Goal: Task Accomplishment & Management: Manage account settings

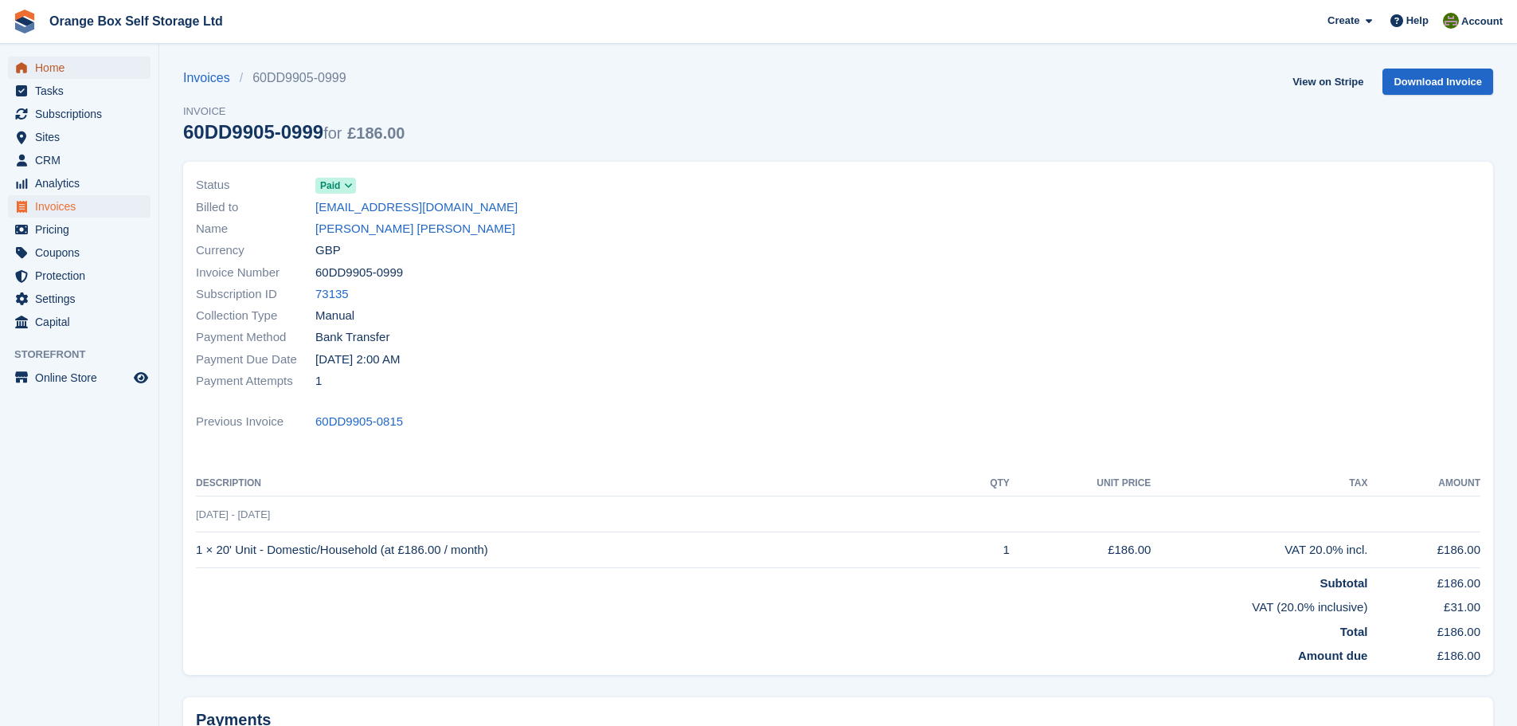
click at [66, 74] on span "Home" at bounding box center [83, 68] width 96 height 22
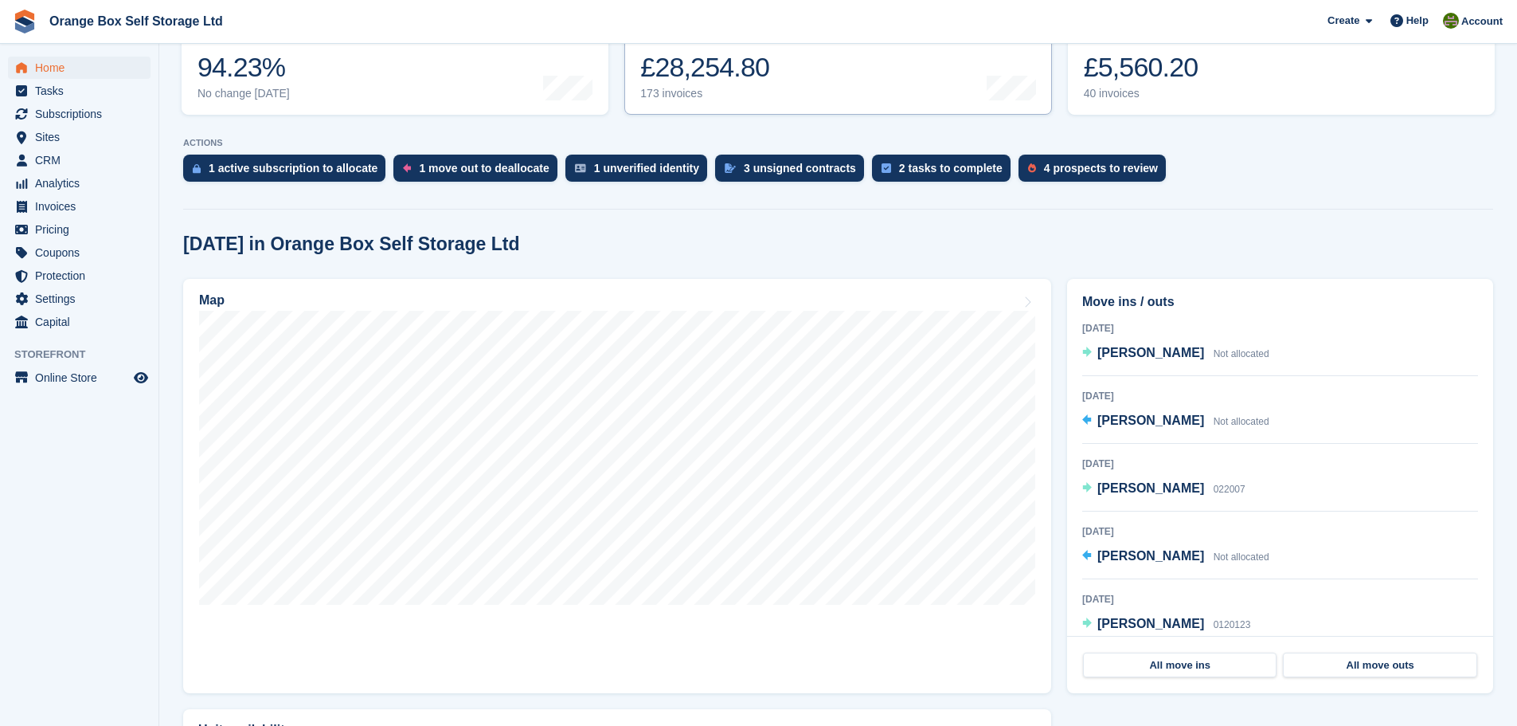
scroll to position [239, 0]
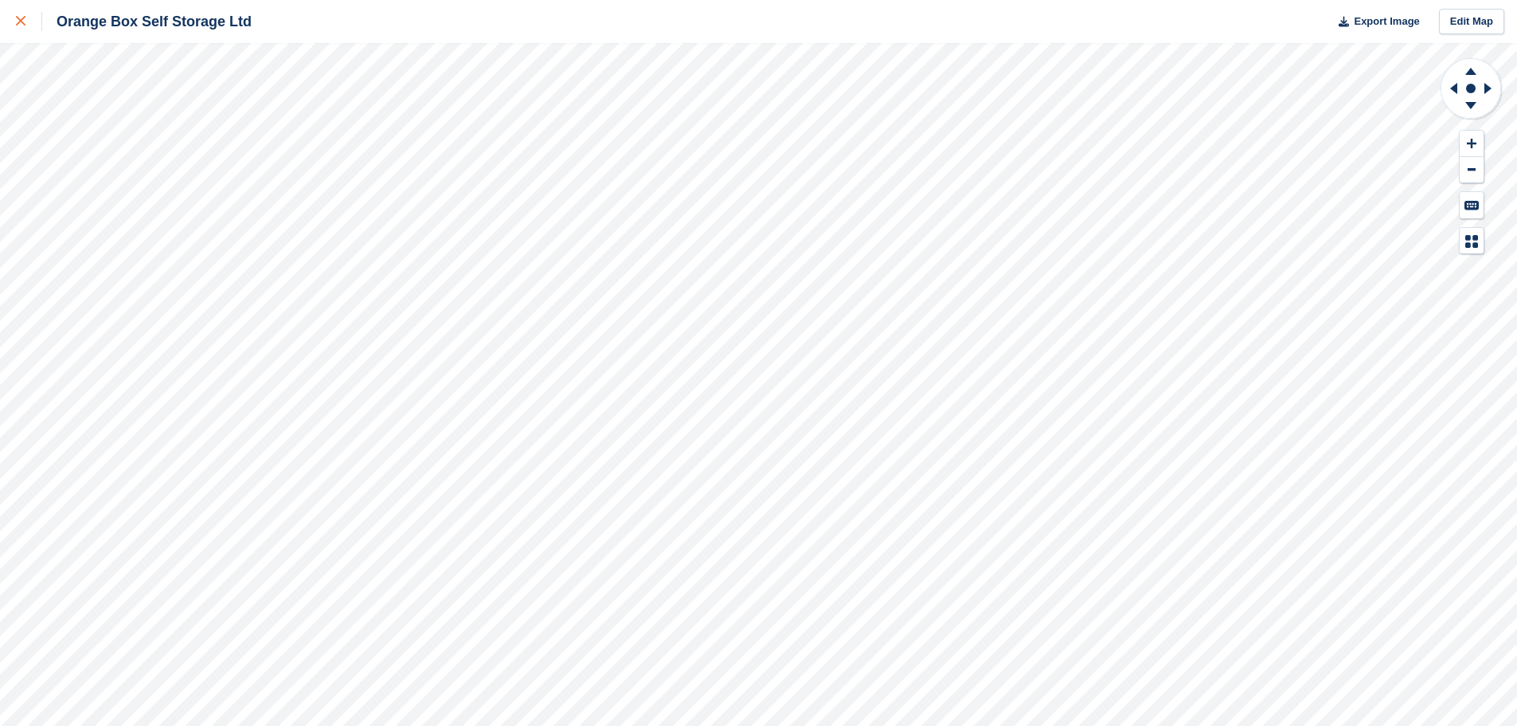
click at [19, 20] on icon at bounding box center [21, 21] width 10 height 10
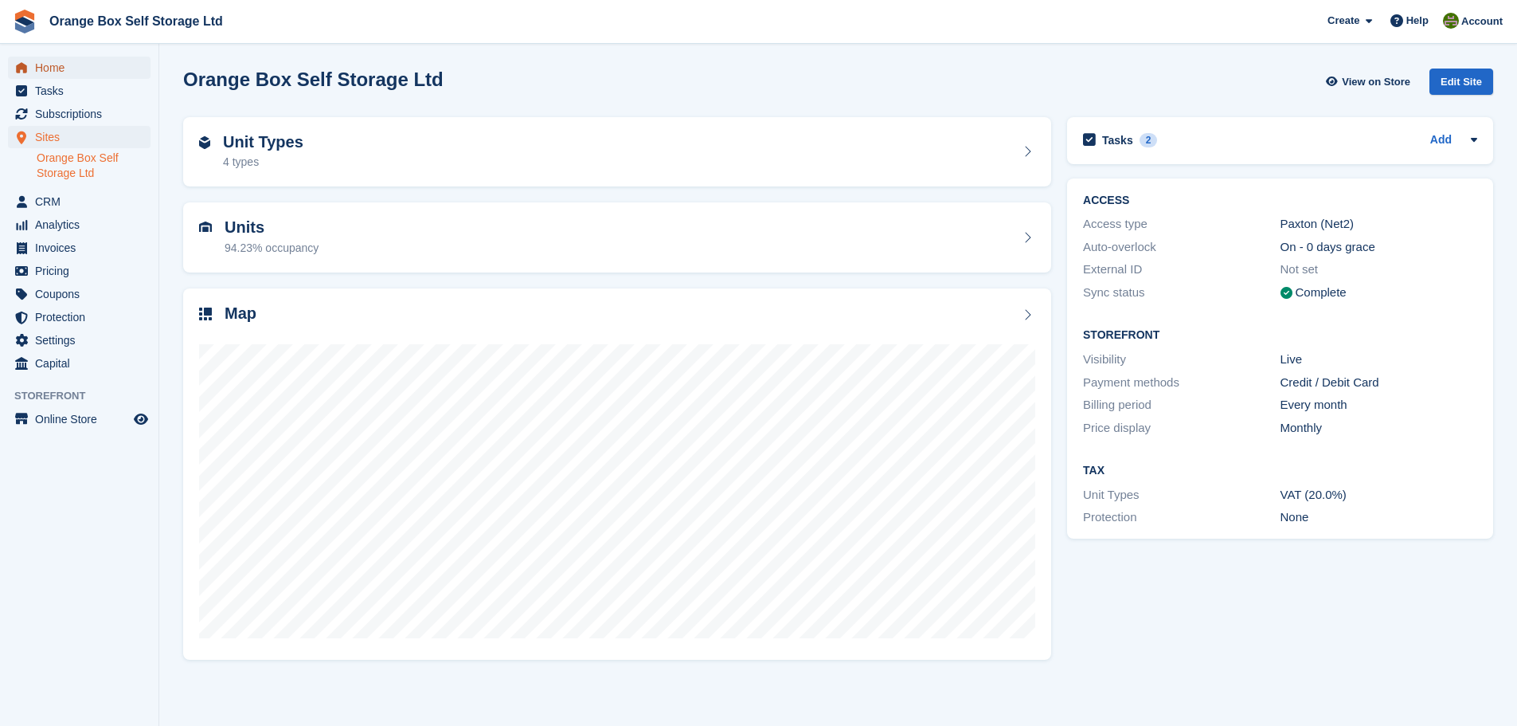
click at [78, 57] on span "Home" at bounding box center [83, 68] width 96 height 22
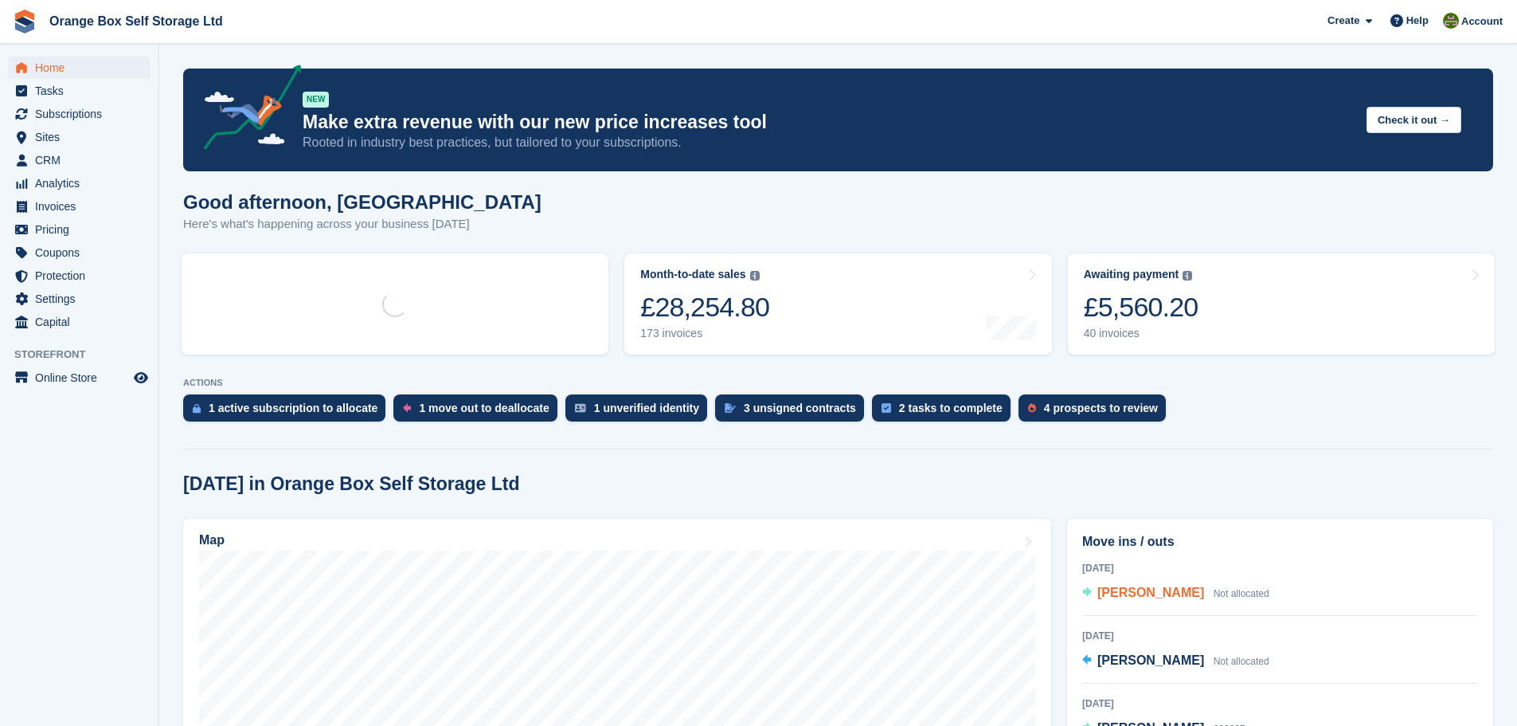
click at [1128, 596] on span "[PERSON_NAME]" at bounding box center [1150, 592] width 107 height 14
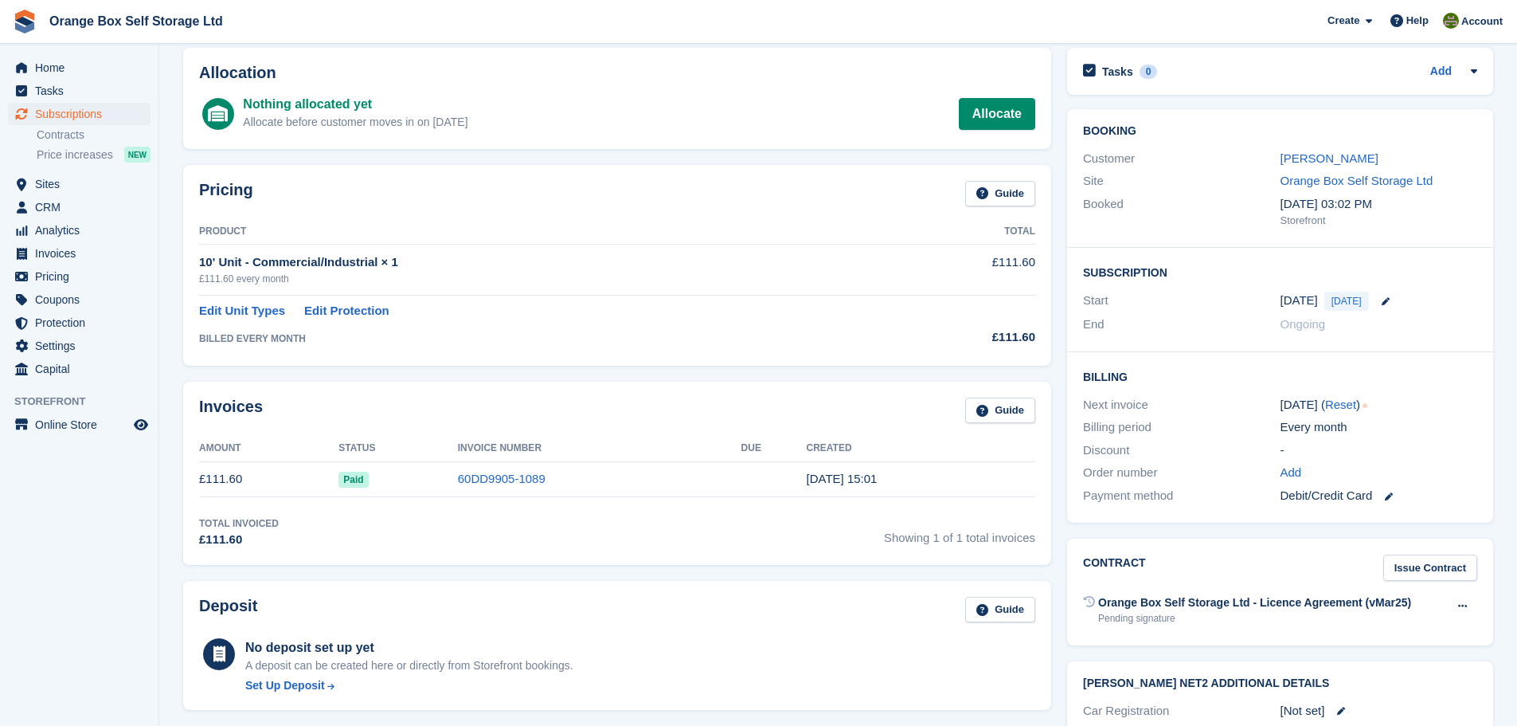
scroll to position [22, 0]
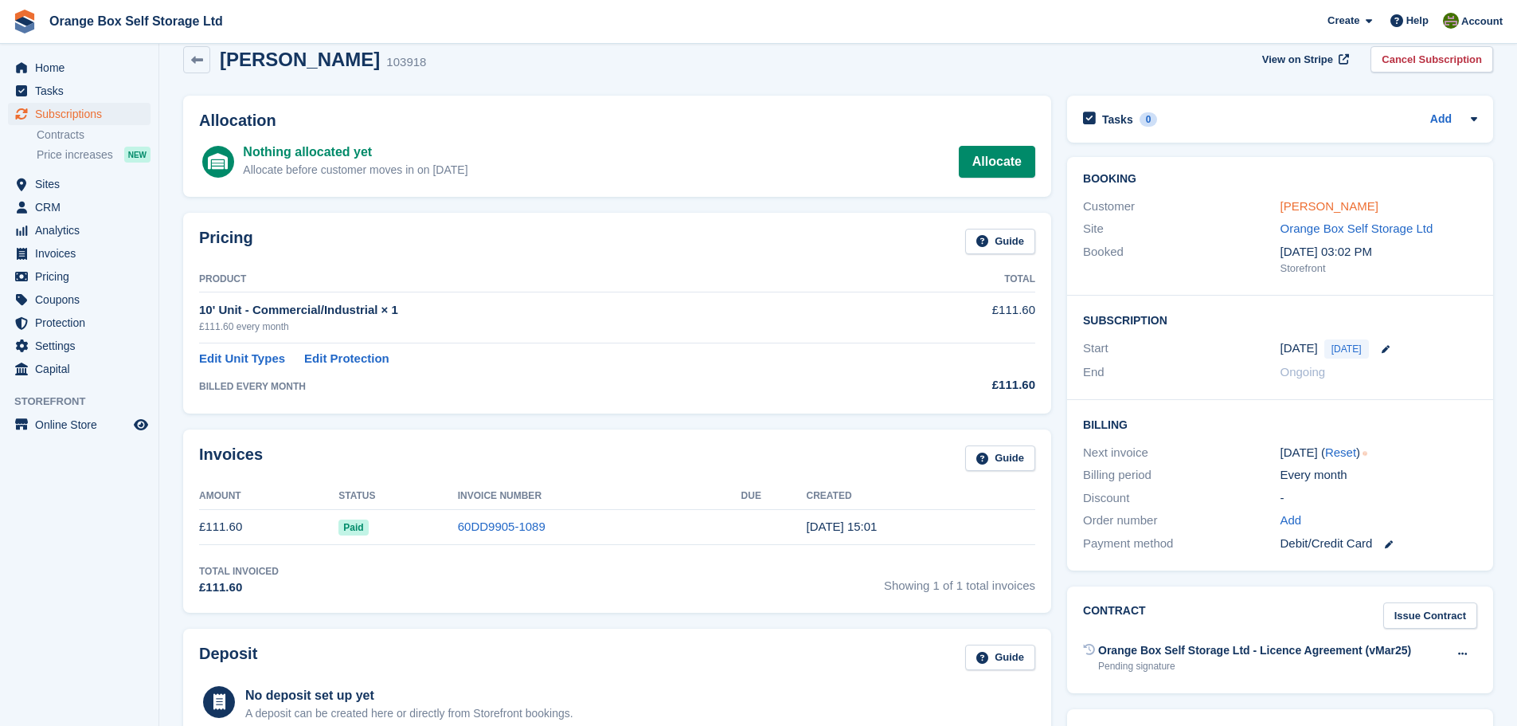
click at [1301, 212] on link "[PERSON_NAME]" at bounding box center [1330, 206] width 98 height 14
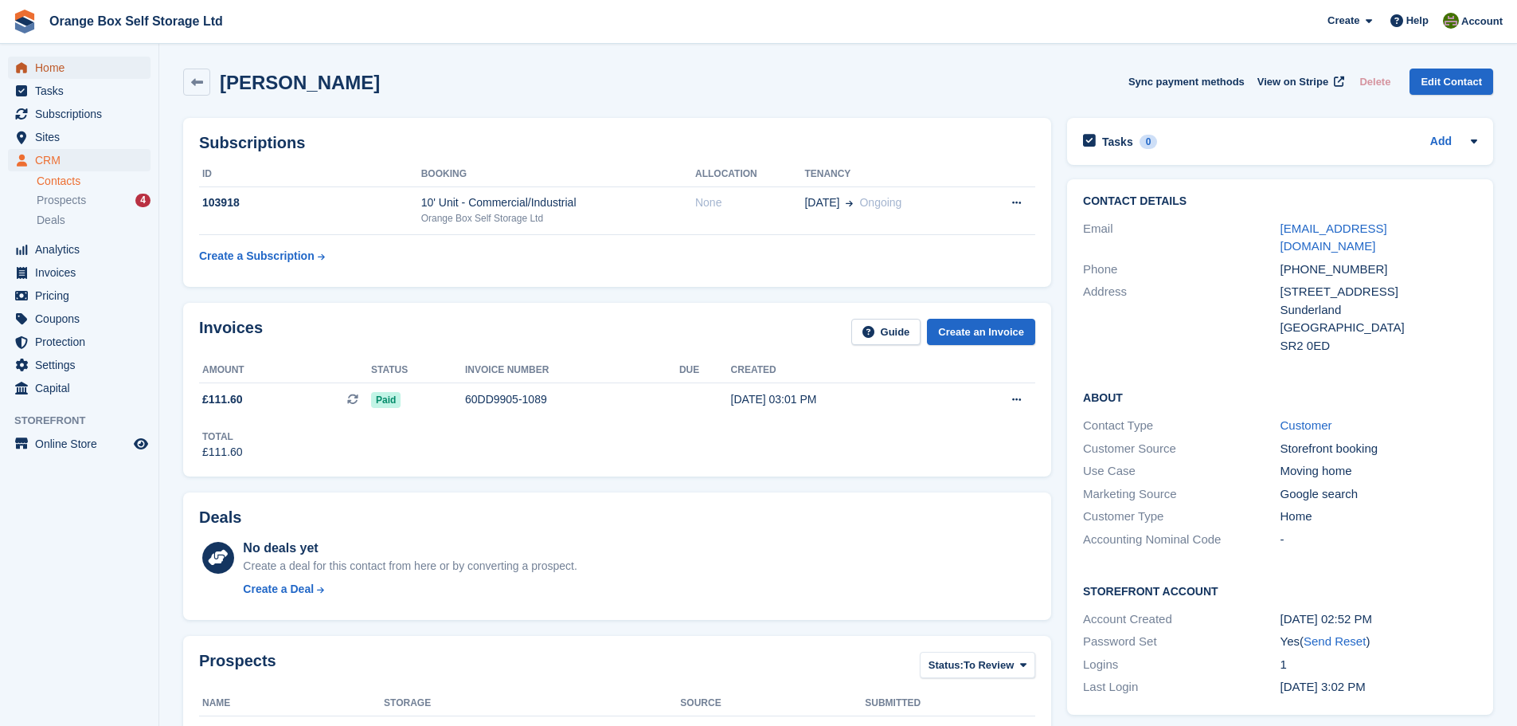
click at [89, 67] on span "Home" at bounding box center [83, 68] width 96 height 22
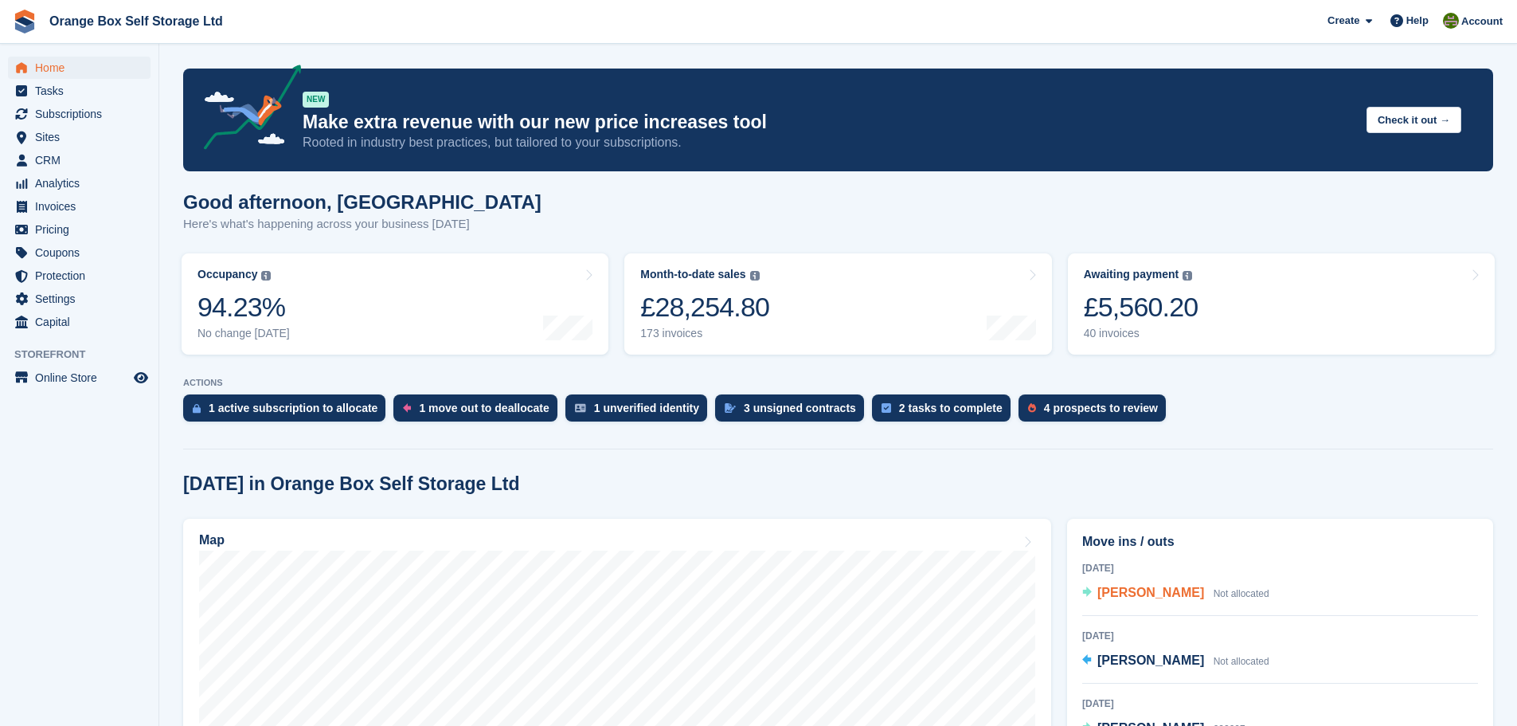
click at [1155, 589] on span "[PERSON_NAME]" at bounding box center [1150, 592] width 107 height 14
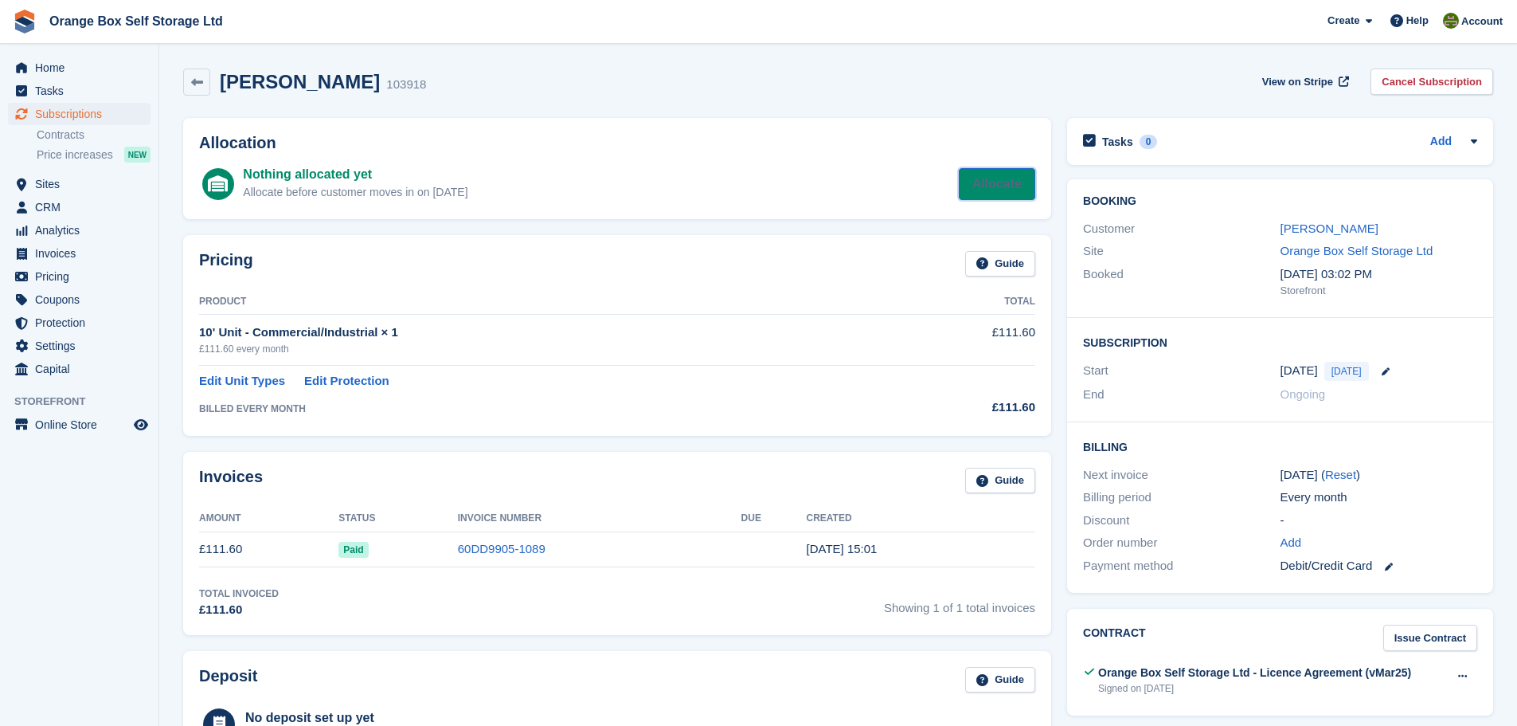
click at [981, 186] on link "Allocate" at bounding box center [997, 184] width 76 height 32
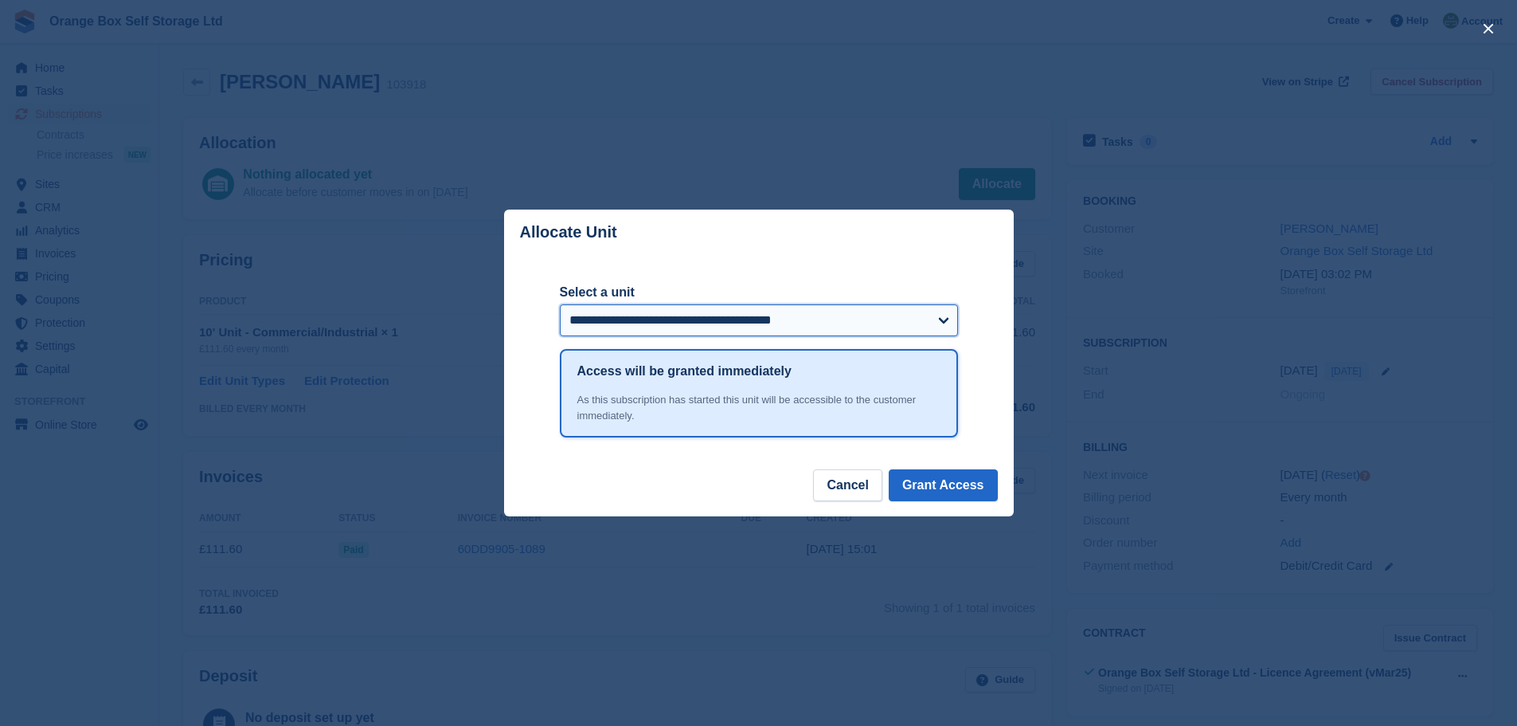
click at [731, 323] on select "**********" at bounding box center [759, 320] width 398 height 32
select select "******"
click at [560, 306] on select "**********" at bounding box center [759, 320] width 398 height 32
click at [955, 495] on button "Grant Access" at bounding box center [943, 485] width 109 height 32
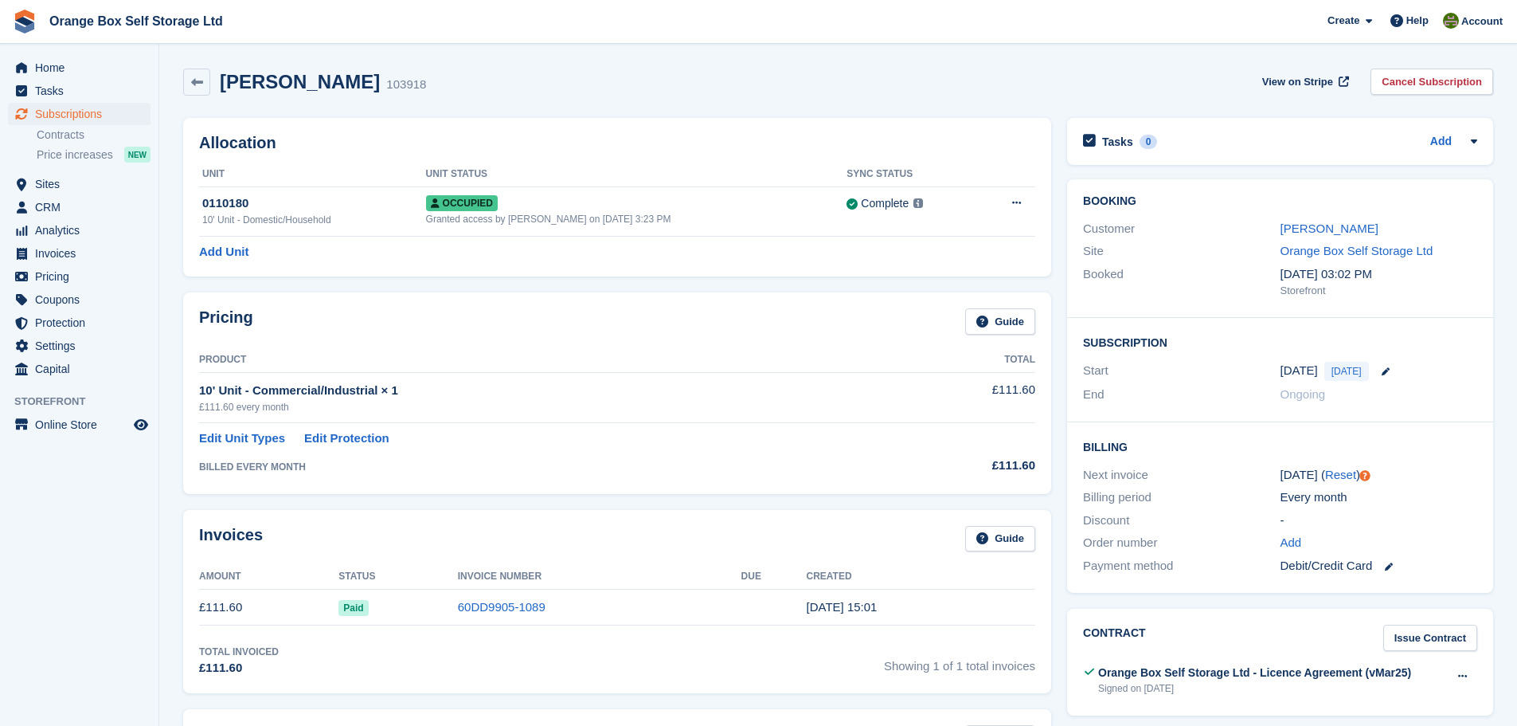
scroll to position [80, 0]
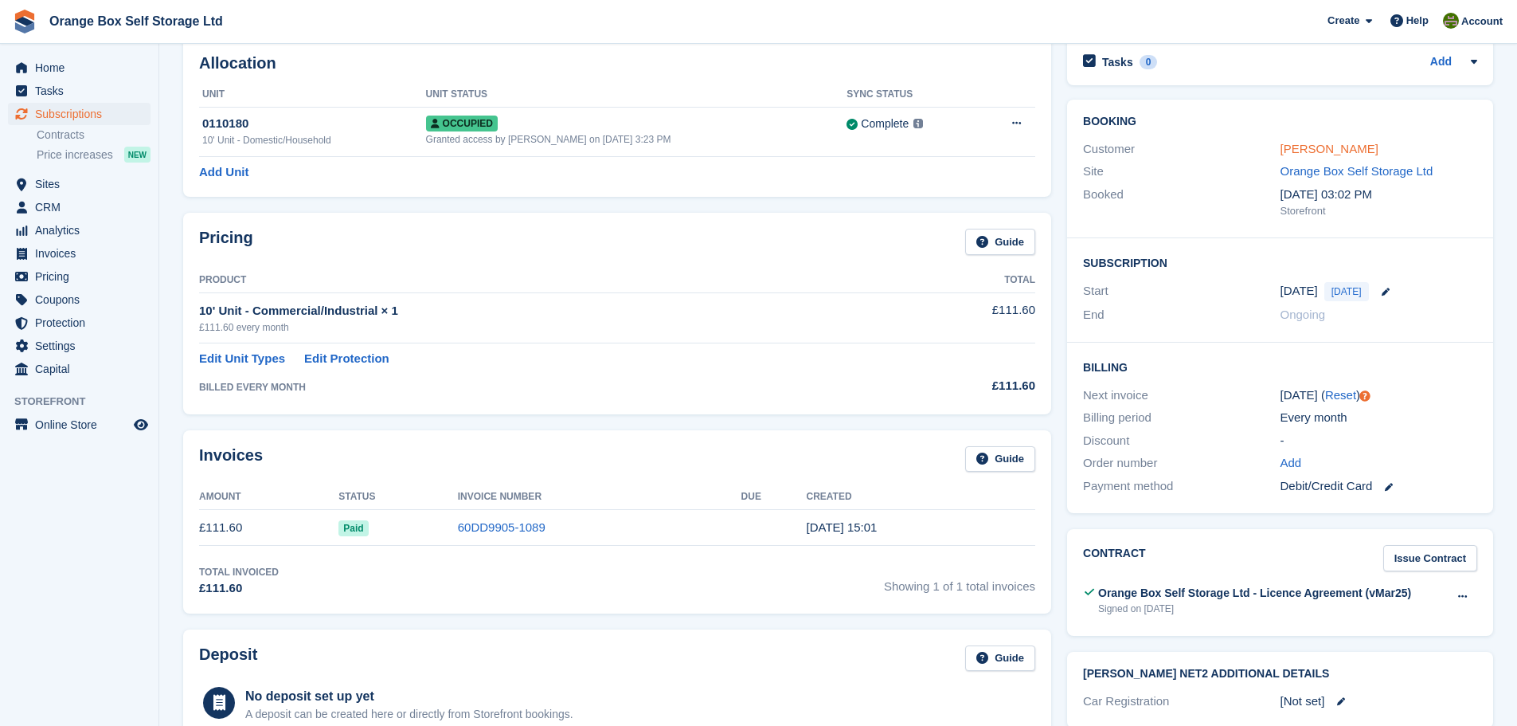
click at [1323, 151] on link "[PERSON_NAME]" at bounding box center [1330, 149] width 98 height 14
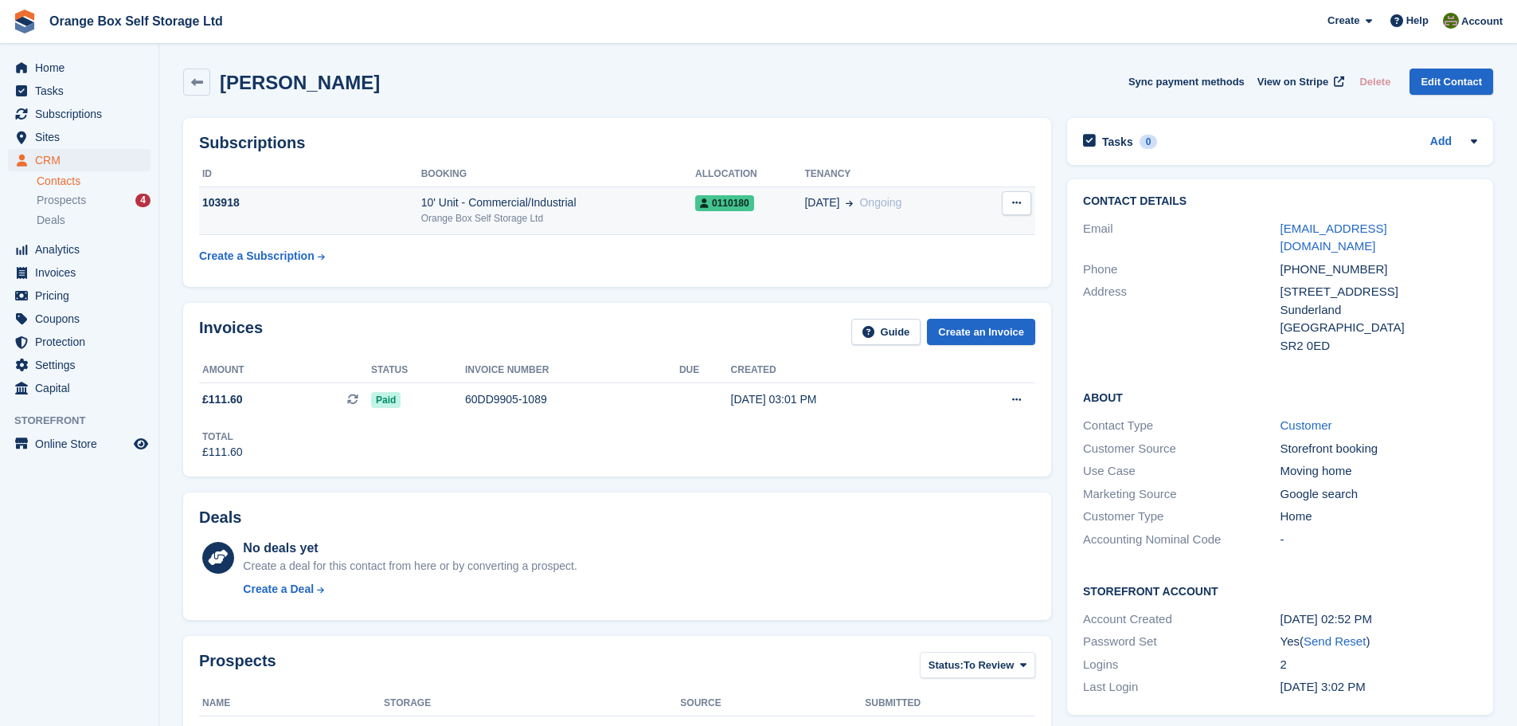
click at [851, 211] on div "27 Aug Ongoing" at bounding box center [890, 202] width 172 height 17
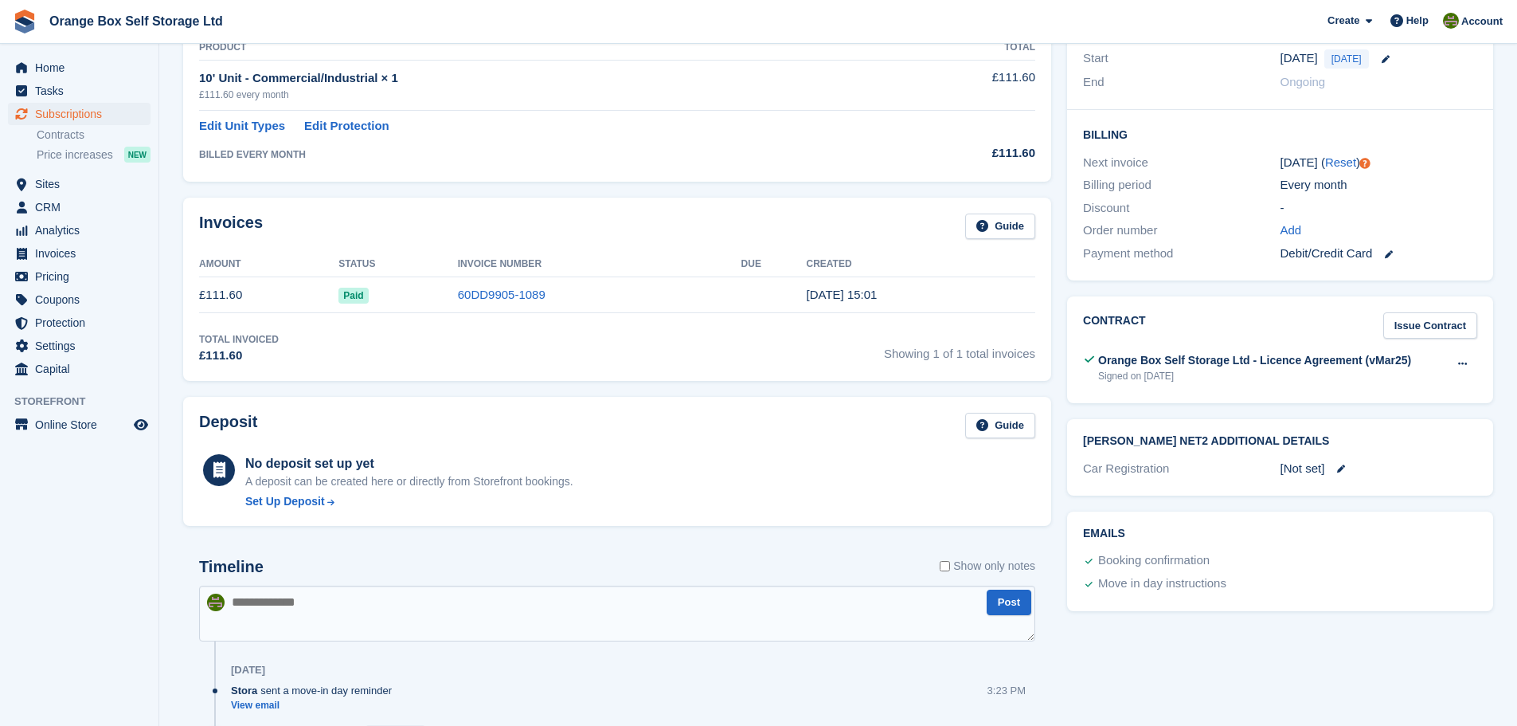
scroll to position [319, 0]
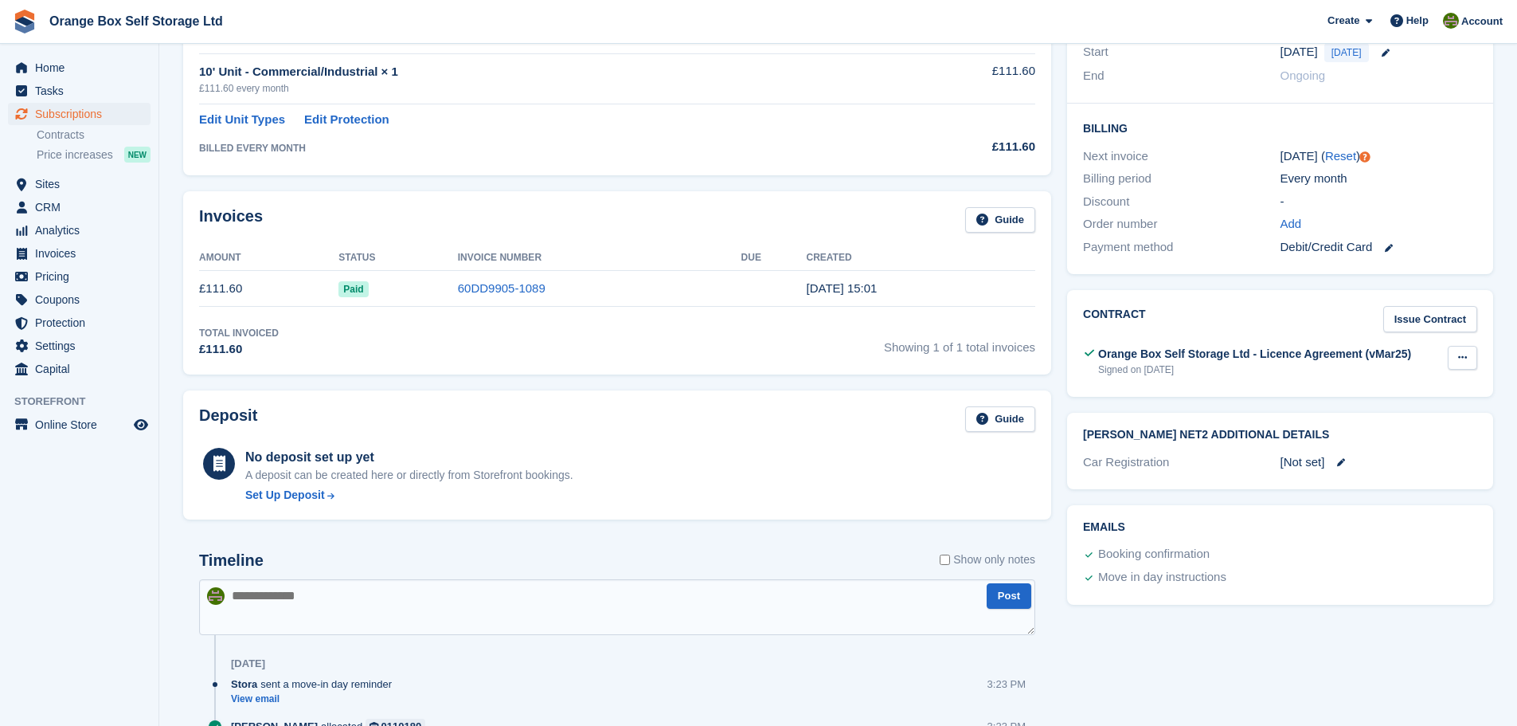
click at [1454, 355] on button at bounding box center [1462, 358] width 29 height 24
click at [1371, 413] on p "Download" at bounding box center [1401, 409] width 139 height 21
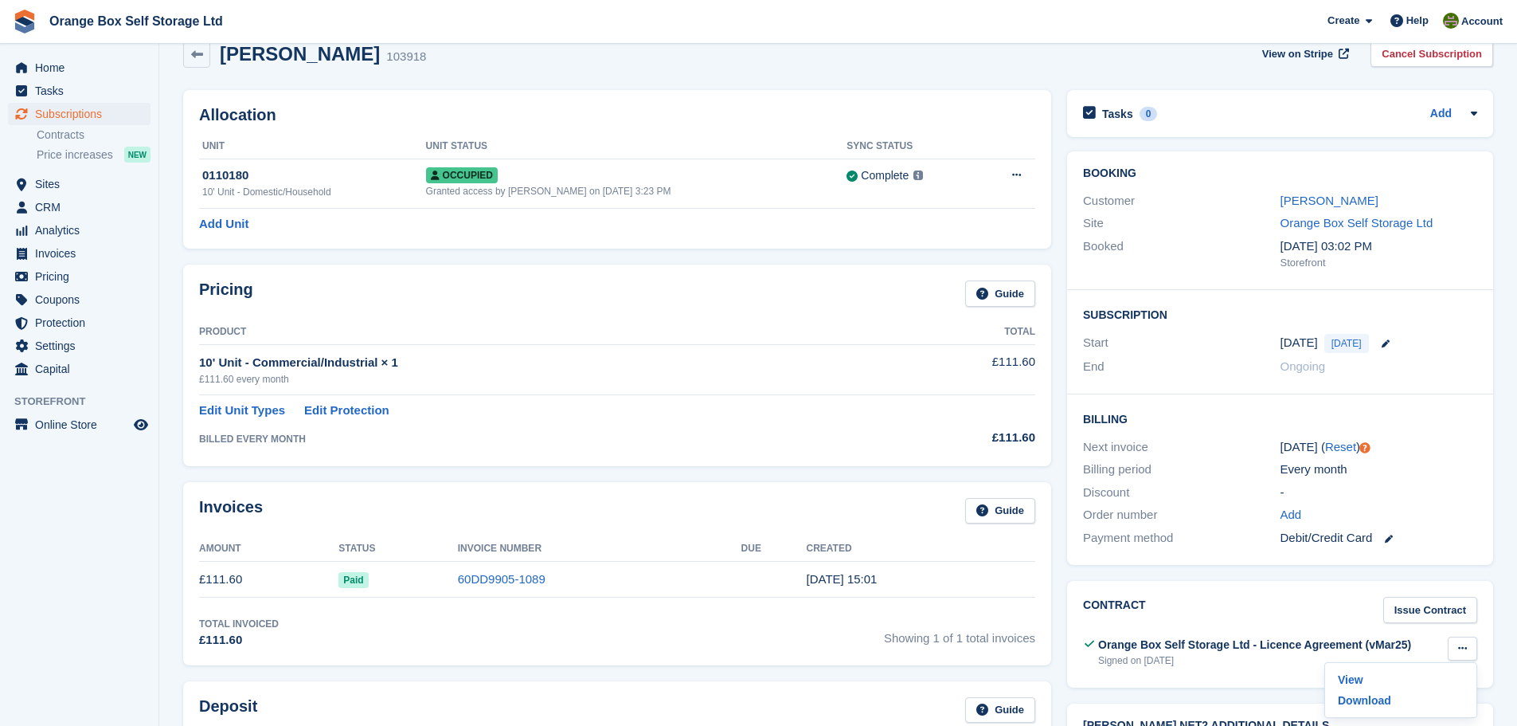
scroll to position [0, 0]
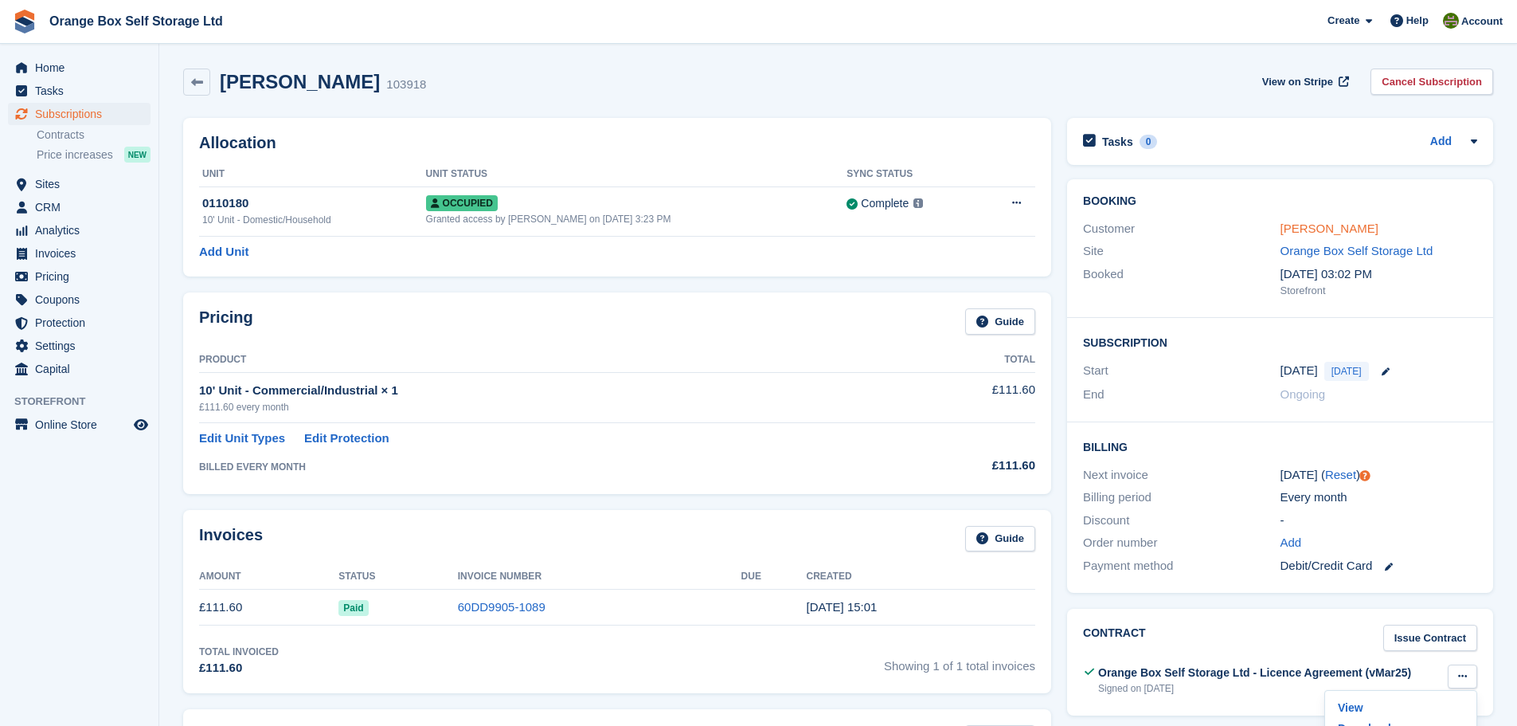
click at [1321, 227] on link "[PERSON_NAME]" at bounding box center [1330, 228] width 98 height 14
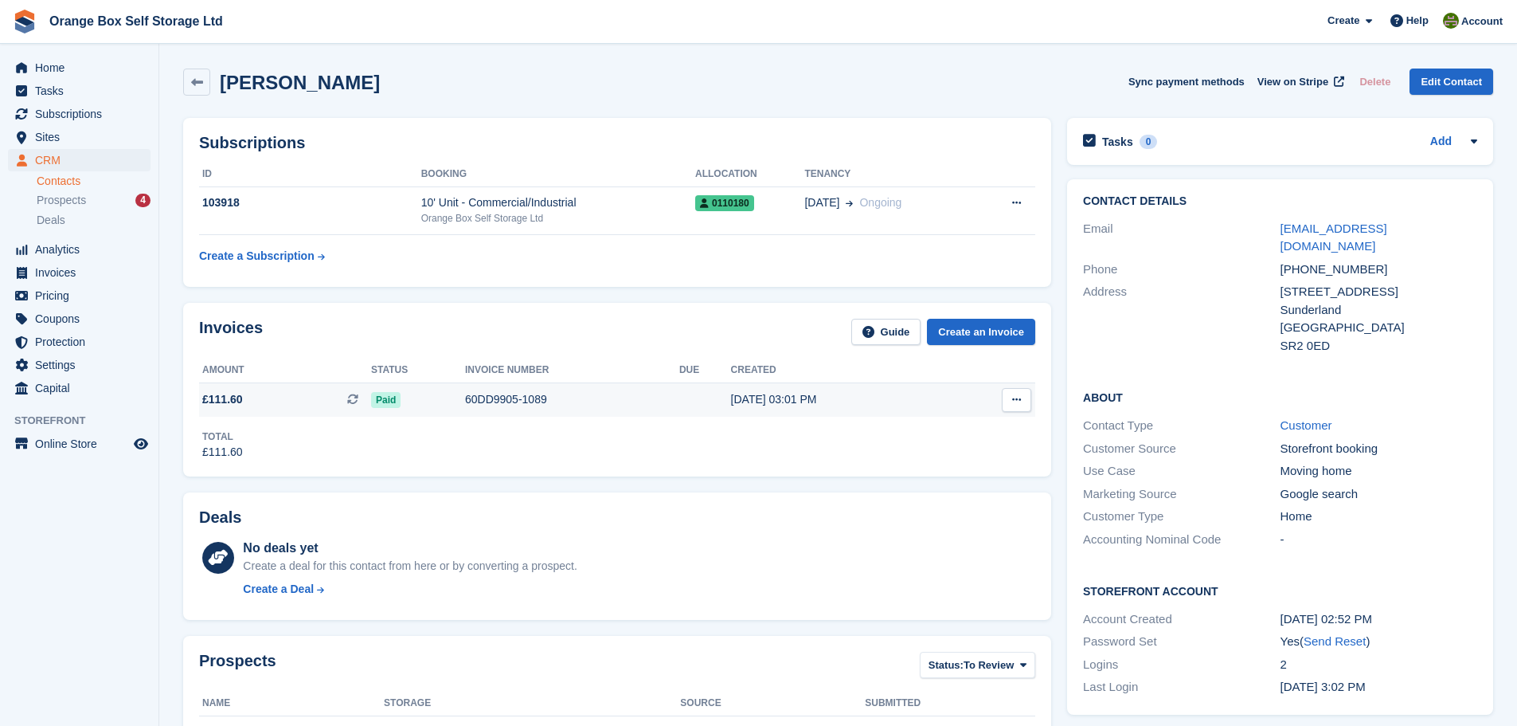
click at [465, 392] on div "60DD9905-1089" at bounding box center [572, 399] width 214 height 17
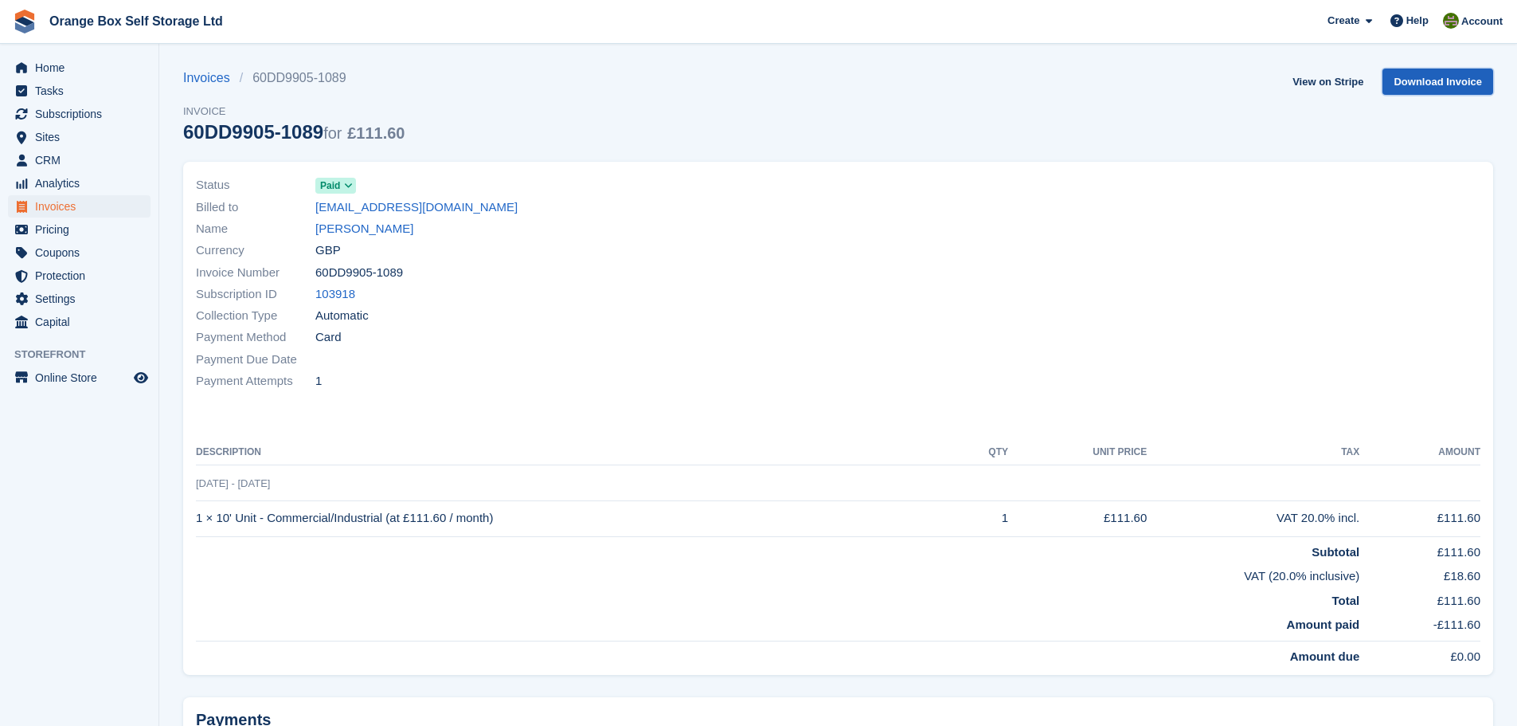
click at [1451, 88] on link "Download Invoice" at bounding box center [1438, 81] width 111 height 26
drag, startPoint x: 899, startPoint y: 102, endPoint x: 736, endPoint y: 127, distance: 165.1
click at [899, 102] on div "Invoices 60DD9905-1089 Invoice 60DD9905-1089 for £111.60 View on Stripe Downloa…" at bounding box center [838, 114] width 1310 height 93
click at [344, 233] on link "[PERSON_NAME]" at bounding box center [364, 229] width 98 height 18
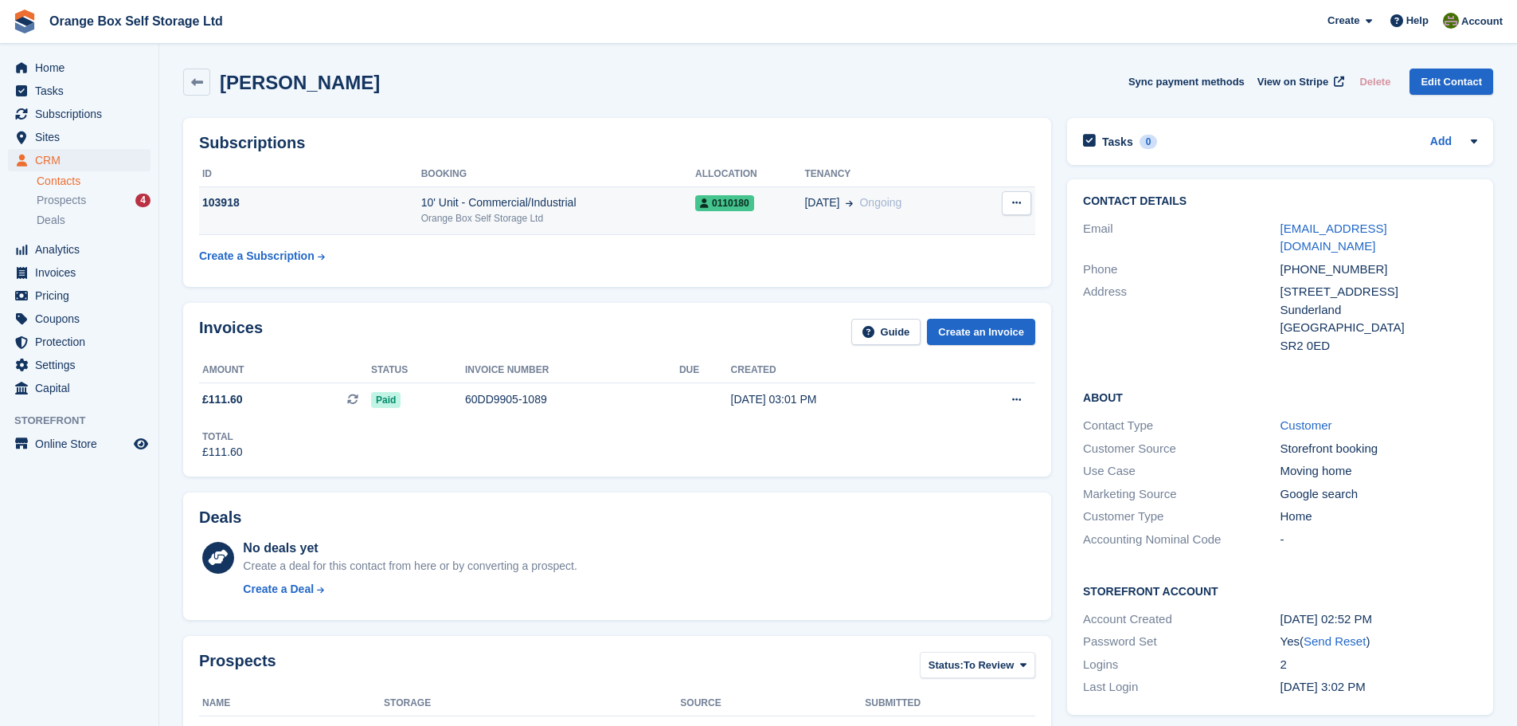
click at [902, 206] on div "27 Aug Ongoing" at bounding box center [890, 202] width 172 height 17
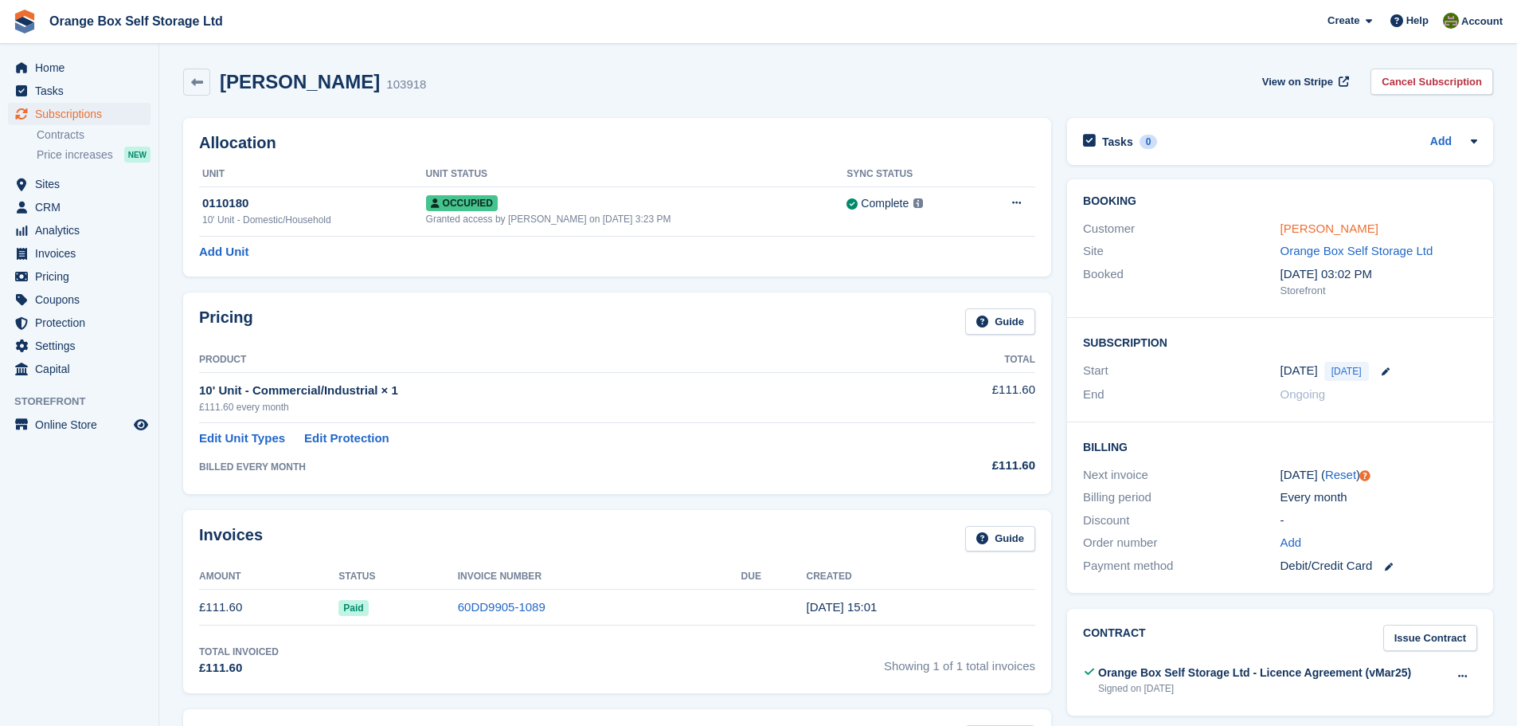
click at [1324, 231] on link "[PERSON_NAME]" at bounding box center [1330, 228] width 98 height 14
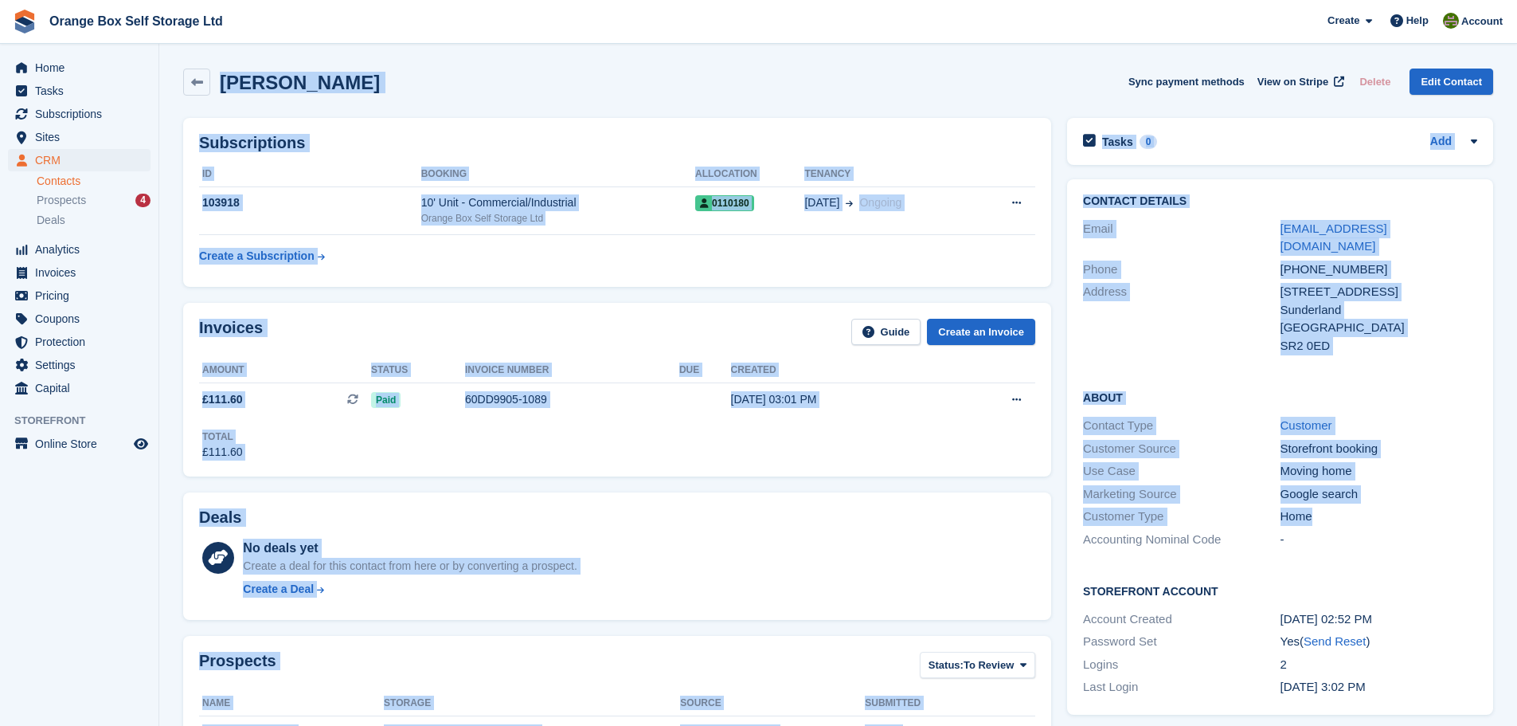
drag, startPoint x: 188, startPoint y: 51, endPoint x: 1399, endPoint y: 497, distance: 1290.8
click at [1399, 497] on section "[PERSON_NAME] Sync payment methods View on Stripe Delete Edit Contact Subscript…" at bounding box center [838, 730] width 1358 height 1461
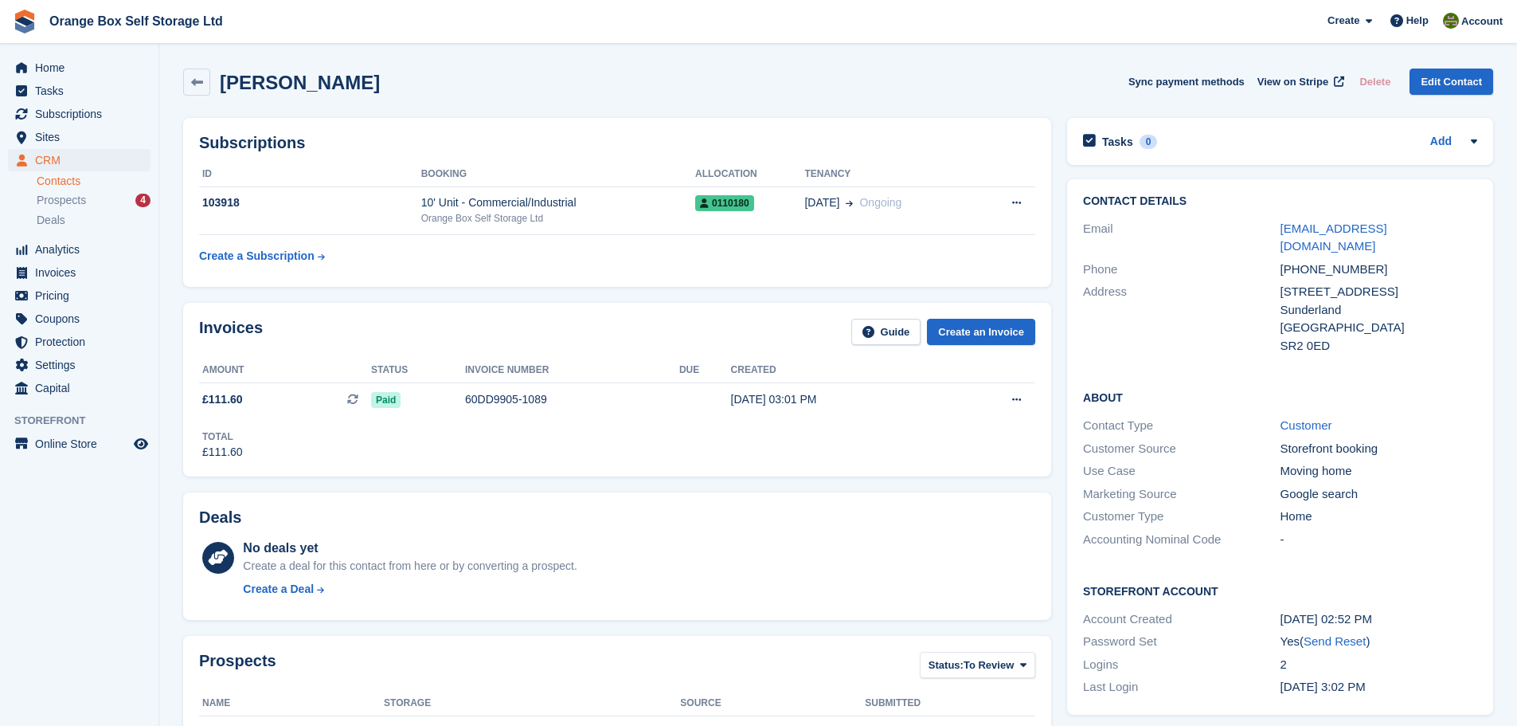
click at [1430, 566] on div "Storefront Account Account Created [DATE] 02:52 PM Password Set Yes ( Send Rese…" at bounding box center [1280, 640] width 426 height 148
drag, startPoint x: 1512, startPoint y: 530, endPoint x: 231, endPoint y: -25, distance: 1395.7
click at [231, 0] on html "Orange Box Self Storage Ltd Create Subscription Invoice Contact Deal Discount P…" at bounding box center [758, 363] width 1517 height 726
click at [473, 81] on div "Toby Hughes Sync payment methods View on Stripe Delete Edit Contact" at bounding box center [838, 81] width 1310 height 27
click at [97, 64] on span "Home" at bounding box center [83, 68] width 96 height 22
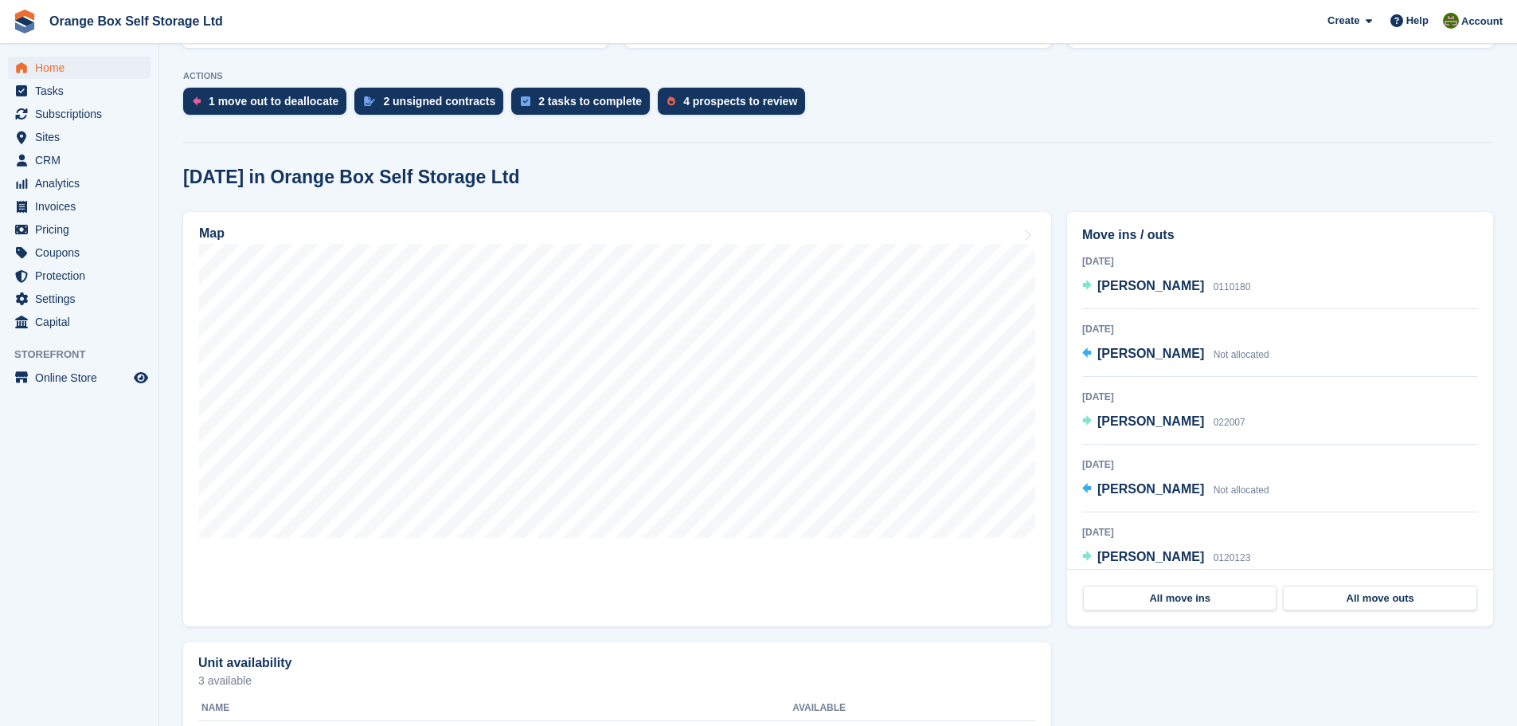
scroll to position [319, 0]
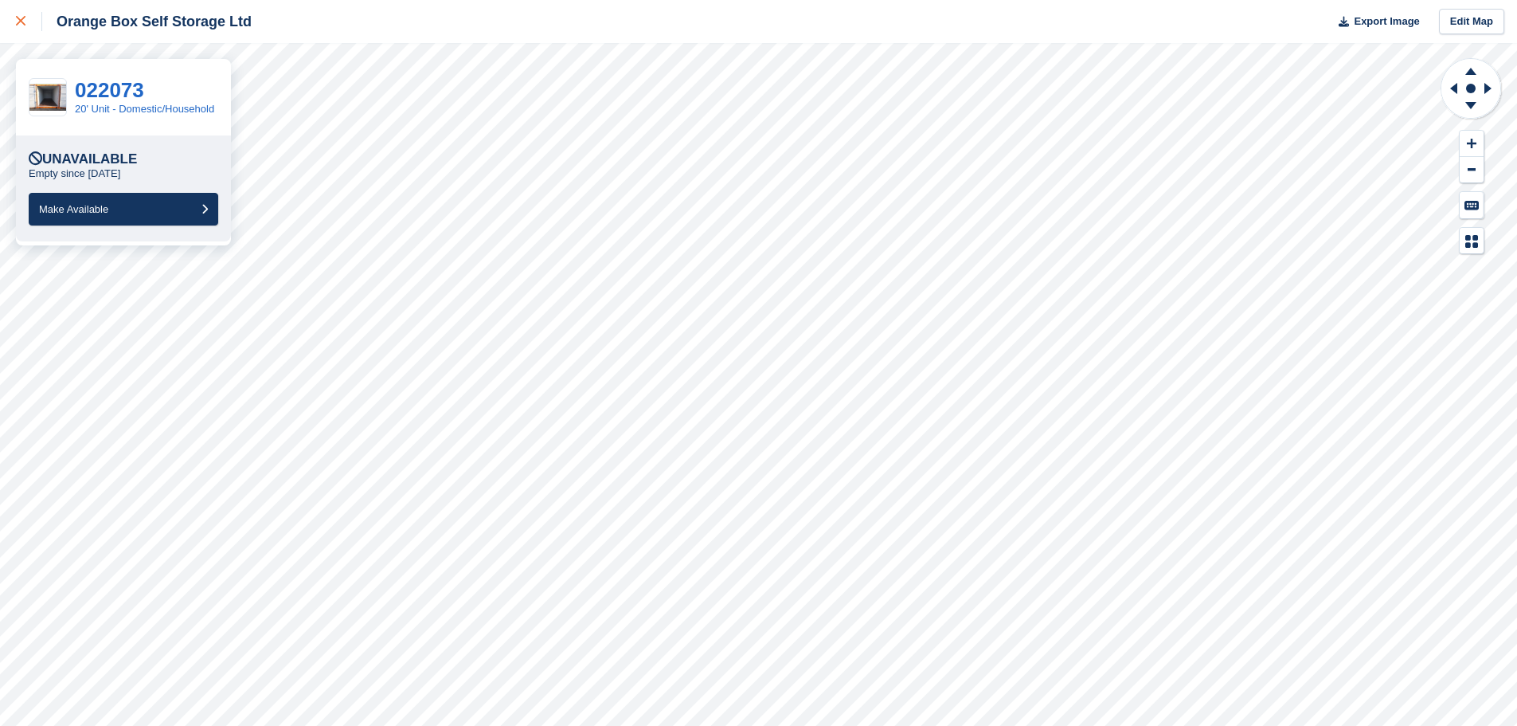
click at [29, 23] on div at bounding box center [29, 21] width 26 height 19
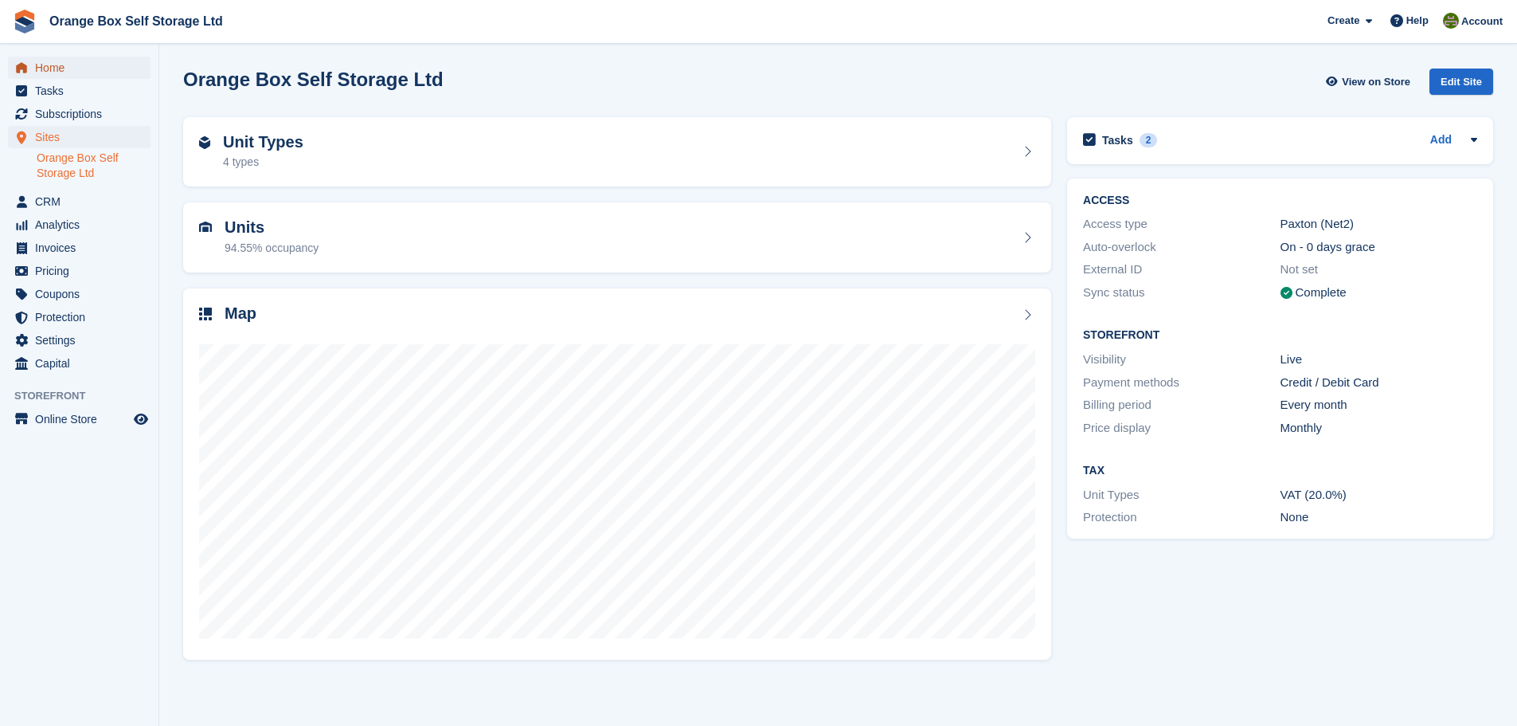
click at [107, 72] on span "Home" at bounding box center [83, 68] width 96 height 22
